Goal: Information Seeking & Learning: Learn about a topic

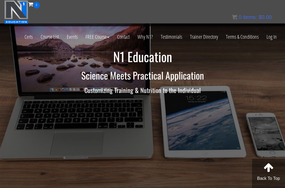
click at [273, 41] on link "Log In" at bounding box center [271, 37] width 18 height 26
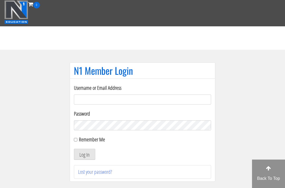
scroll to position [42, 0]
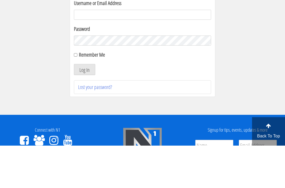
type input "growingabean123@gmail.com"
click at [84, 112] on button "Log In" at bounding box center [84, 112] width 21 height 11
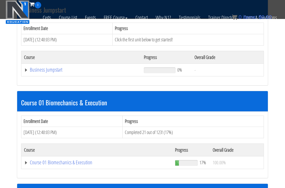
scroll to position [197, 0]
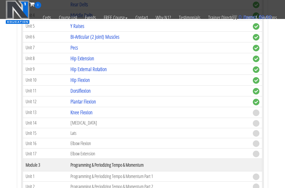
scroll to position [509, 0]
click at [82, 109] on link "Knee Flexion" at bounding box center [81, 112] width 22 height 7
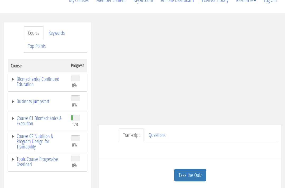
scroll to position [57, 0]
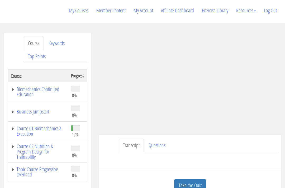
click at [193, 179] on link "Take the Quiz" at bounding box center [190, 185] width 32 height 13
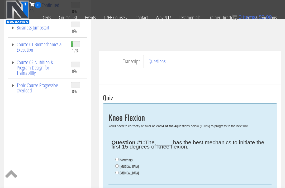
scroll to position [108, 0]
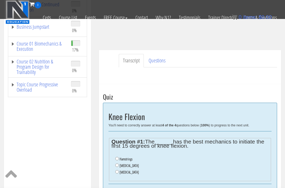
click at [115, 153] on ul "Hamstrings Gastrocnemius Soleus" at bounding box center [189, 165] width 157 height 25
click at [119, 164] on input "Gastrocnemius" at bounding box center [116, 165] width 3 height 3
radio input "true"
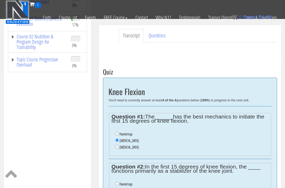
scroll to position [133, 0]
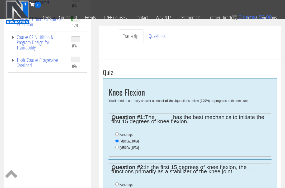
click at [117, 183] on input "Hamstrings" at bounding box center [116, 184] width 3 height 3
radio input "true"
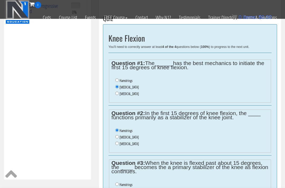
scroll to position [200, 0]
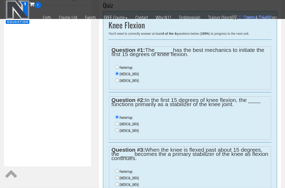
click at [117, 170] on input "Hamstrings" at bounding box center [116, 171] width 3 height 3
radio input "true"
click at [117, 176] on input "Gastrocnemius" at bounding box center [116, 177] width 3 height 3
radio input "true"
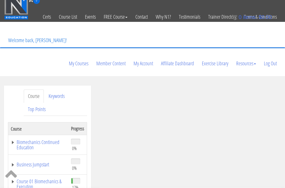
scroll to position [4, 0]
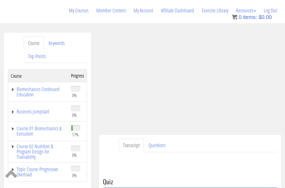
click at [153, 139] on link "Questions" at bounding box center [156, 145] width 25 height 13
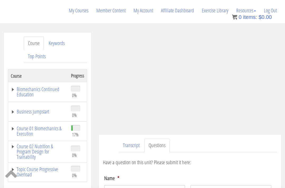
scroll to position [57, 0]
click at [132, 139] on link "Transcript" at bounding box center [131, 145] width 25 height 13
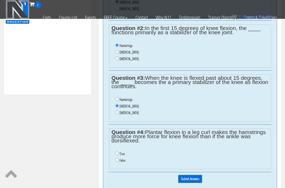
scroll to position [272, 0]
click at [118, 157] on li "False" at bounding box center [191, 160] width 153 height 7
click at [118, 158] on input "False" at bounding box center [116, 159] width 3 height 3
radio input "true"
click at [193, 175] on input "Submit Answers" at bounding box center [190, 179] width 24 height 8
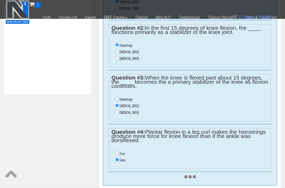
scroll to position [272, 0]
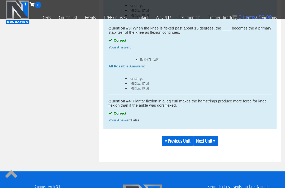
scroll to position [412, 0]
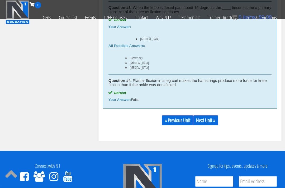
click at [209, 115] on link "Next Unit »" at bounding box center [205, 120] width 25 height 10
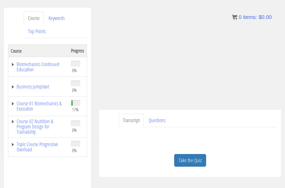
scroll to position [83, 0]
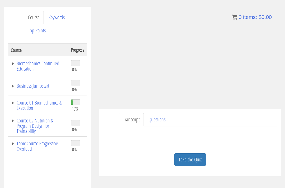
click at [189, 153] on link "Take the Quiz" at bounding box center [190, 159] width 32 height 13
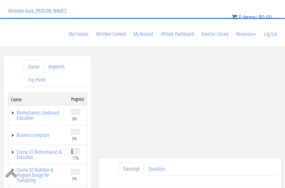
scroll to position [34, 0]
click at [122, 176] on div "Have a question on this unit? Please submit it here: Name * First Last Email * *" at bounding box center [190, 182] width 174 height 13
click at [105, 176] on div "Have a question on this unit? Please submit it here: Name * First Last Email * *" at bounding box center [190, 182] width 174 height 13
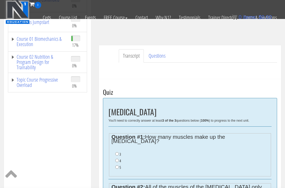
scroll to position [113, 0]
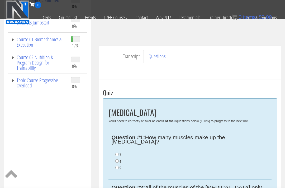
click at [117, 166] on input "5" at bounding box center [116, 167] width 3 height 3
radio input "true"
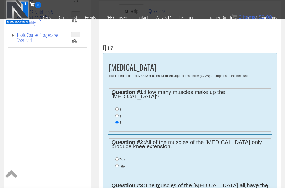
scroll to position [165, 0]
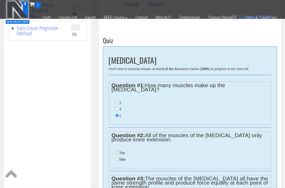
click at [123, 158] on label "False" at bounding box center [122, 160] width 6 height 4
click at [119, 158] on input "False" at bounding box center [116, 159] width 3 height 3
radio input "true"
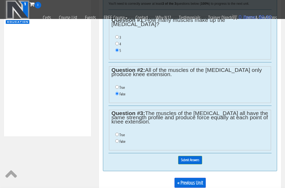
scroll to position [230, 0]
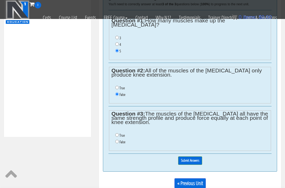
click at [122, 140] on label "False" at bounding box center [122, 142] width 6 height 4
click at [119, 140] on input "False" at bounding box center [116, 141] width 3 height 3
radio input "true"
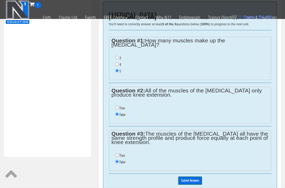
scroll to position [209, 0]
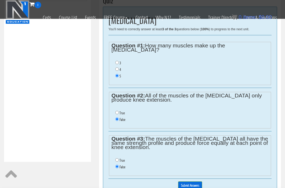
click at [195, 182] on input "Submit Answers" at bounding box center [190, 186] width 24 height 8
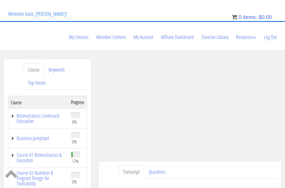
scroll to position [30, 0]
click at [44, 153] on link "Course 01 Biomechanics & Execution" at bounding box center [38, 158] width 55 height 11
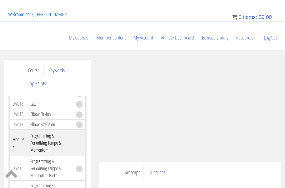
scroll to position [383, 0]
